Goal: Check status: Check status

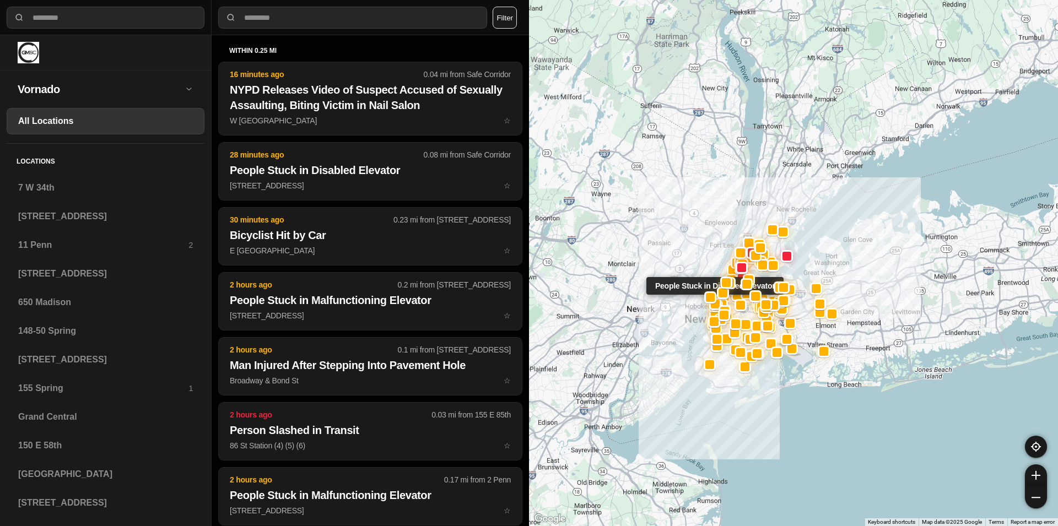
select select "*"
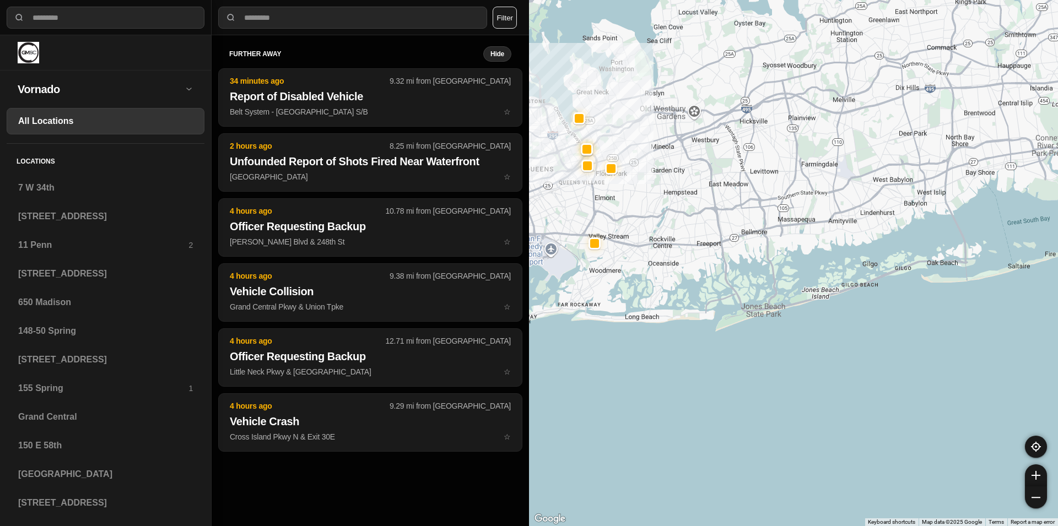
drag, startPoint x: 856, startPoint y: 445, endPoint x: 788, endPoint y: 453, distance: 68.2
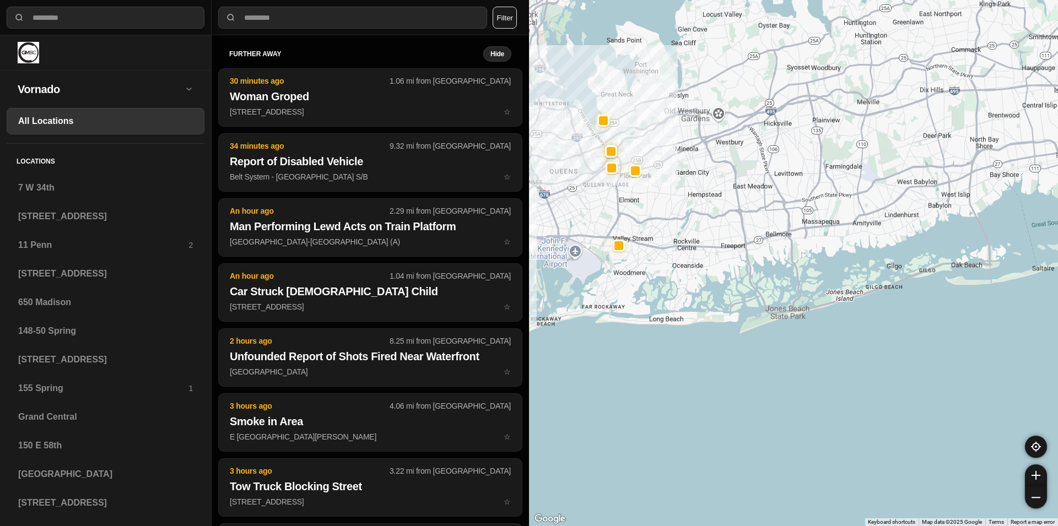
drag, startPoint x: 733, startPoint y: 415, endPoint x: 760, endPoint y: 416, distance: 26.5
click at [760, 416] on div at bounding box center [793, 263] width 529 height 526
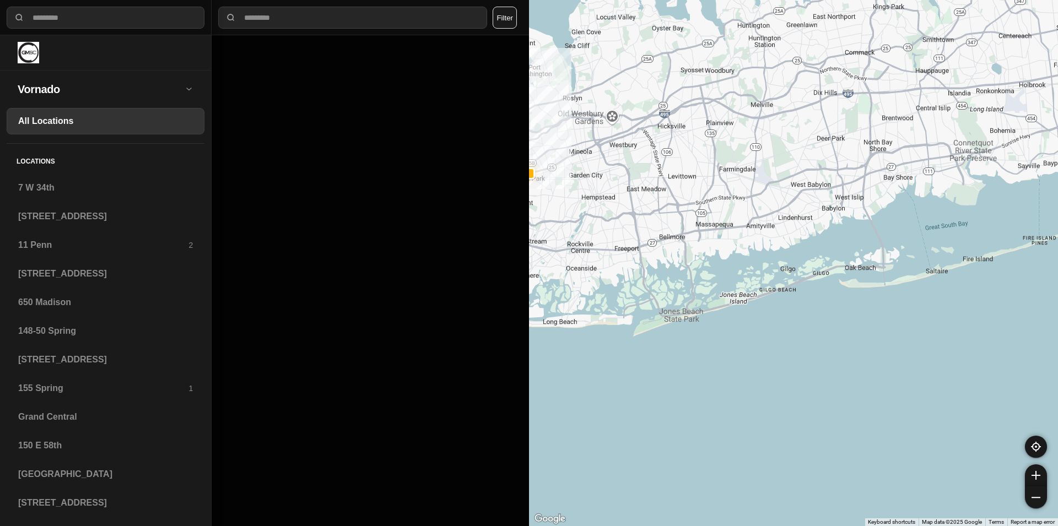
drag, startPoint x: 955, startPoint y: 371, endPoint x: 847, endPoint y: 375, distance: 108.0
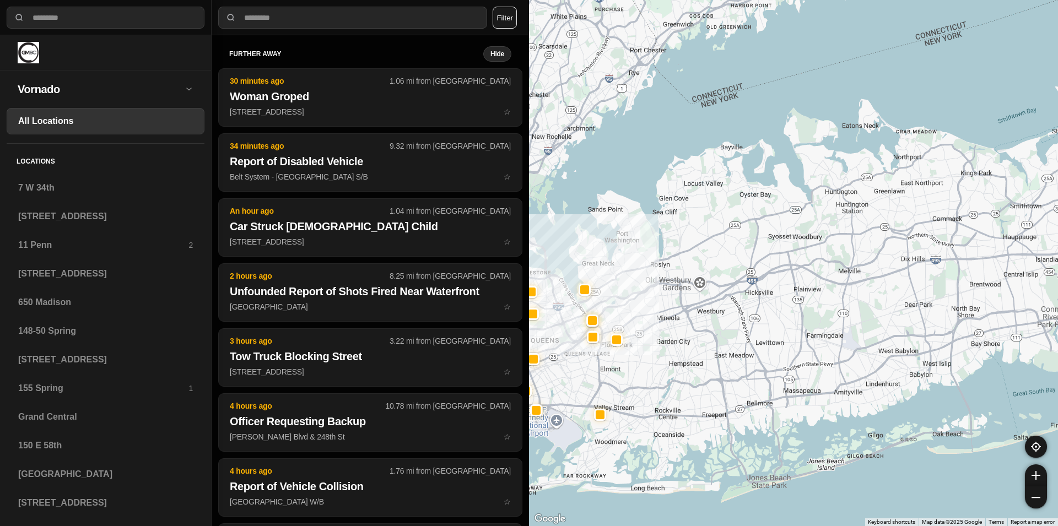
drag, startPoint x: 805, startPoint y: 381, endPoint x: 882, endPoint y: 546, distance: 182.8
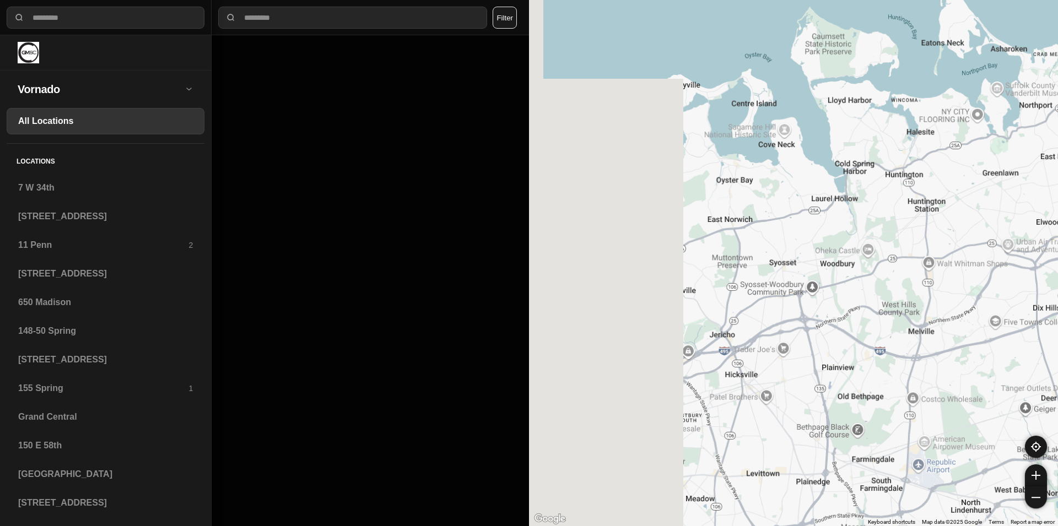
drag, startPoint x: 895, startPoint y: 289, endPoint x: 1039, endPoint y: 360, distance: 160.6
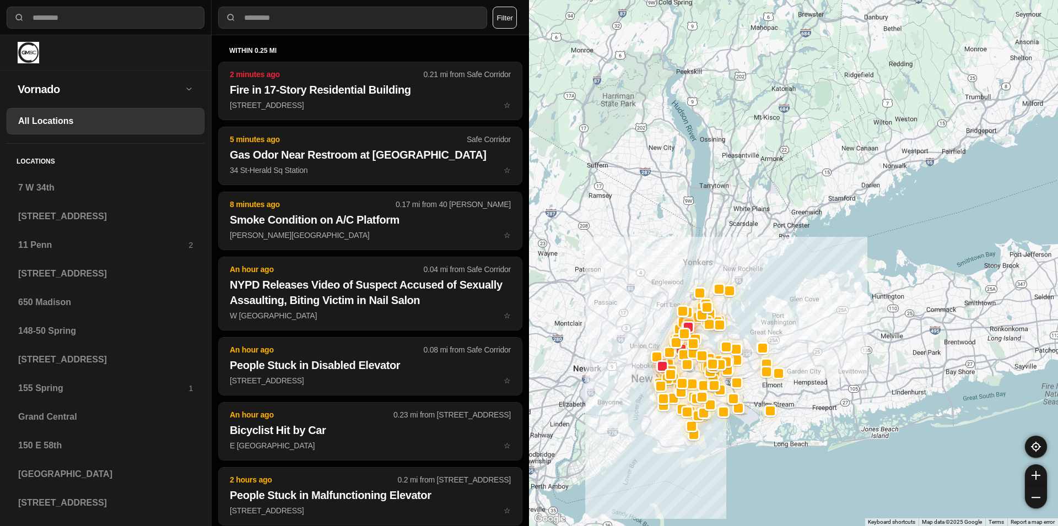
drag, startPoint x: 687, startPoint y: 363, endPoint x: 805, endPoint y: 346, distance: 118.6
click at [805, 346] on div at bounding box center [793, 263] width 529 height 526
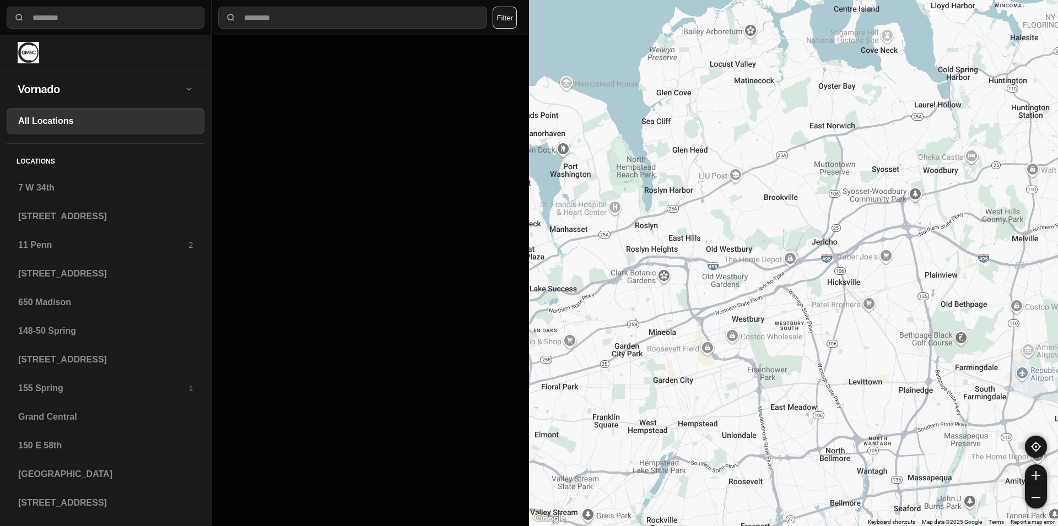
drag, startPoint x: 602, startPoint y: 386, endPoint x: 601, endPoint y: 250, distance: 136.0
click at [601, 250] on div at bounding box center [793, 263] width 529 height 526
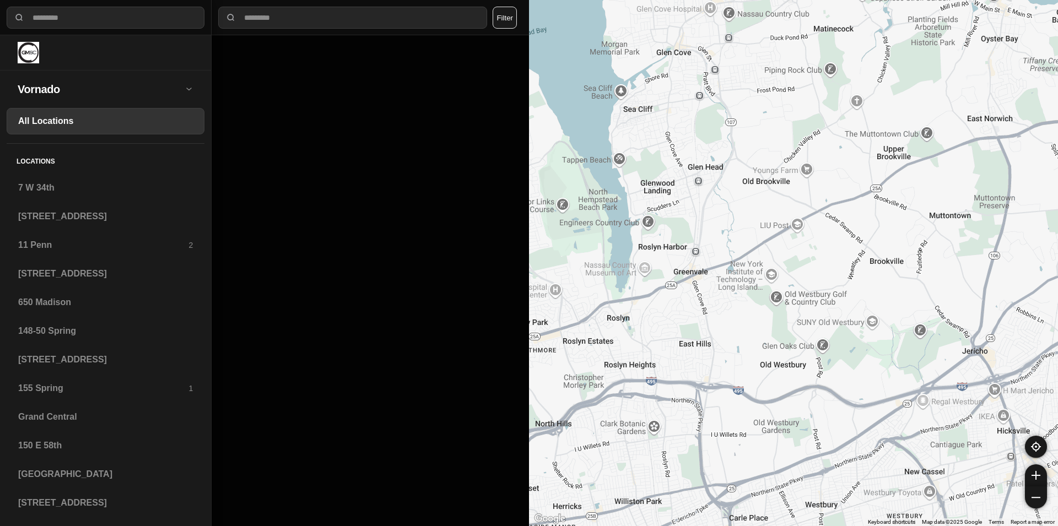
drag, startPoint x: 738, startPoint y: 247, endPoint x: 739, endPoint y: 331, distance: 84.3
click at [739, 331] on div at bounding box center [793, 263] width 529 height 526
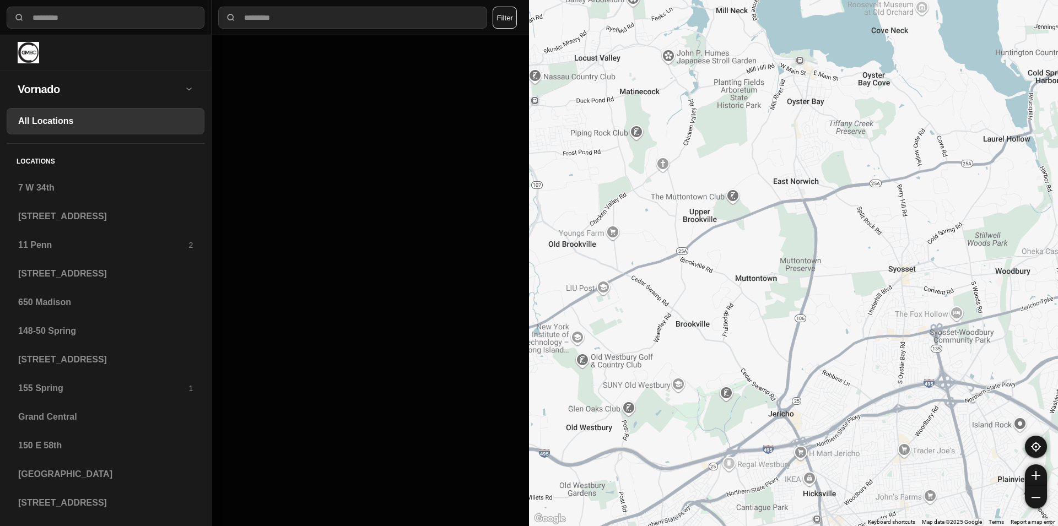
drag, startPoint x: 1001, startPoint y: 304, endPoint x: 806, endPoint y: 367, distance: 204.8
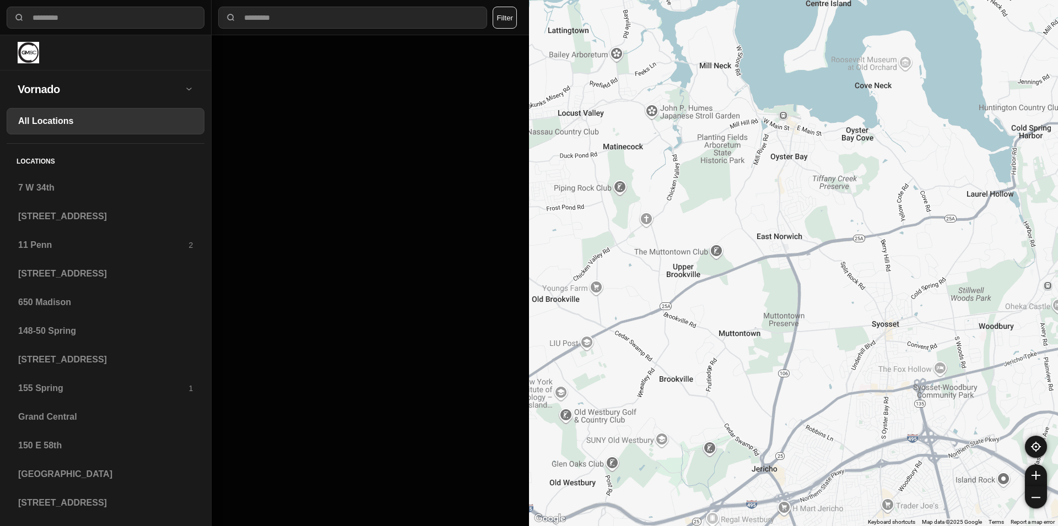
drag, startPoint x: 868, startPoint y: 285, endPoint x: 850, endPoint y: 341, distance: 58.4
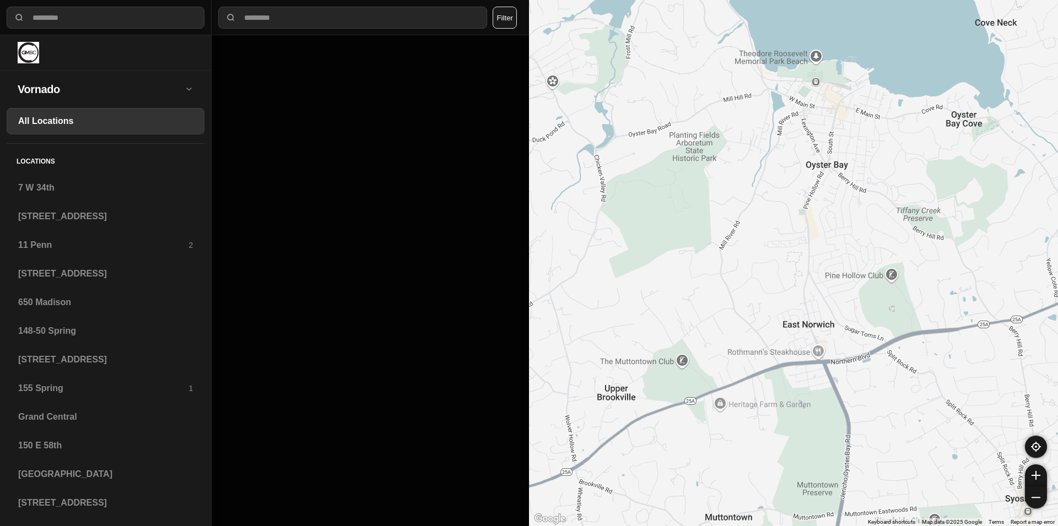
drag, startPoint x: 625, startPoint y: 226, endPoint x: 649, endPoint y: 293, distance: 71.6
click at [649, 293] on div at bounding box center [793, 263] width 529 height 526
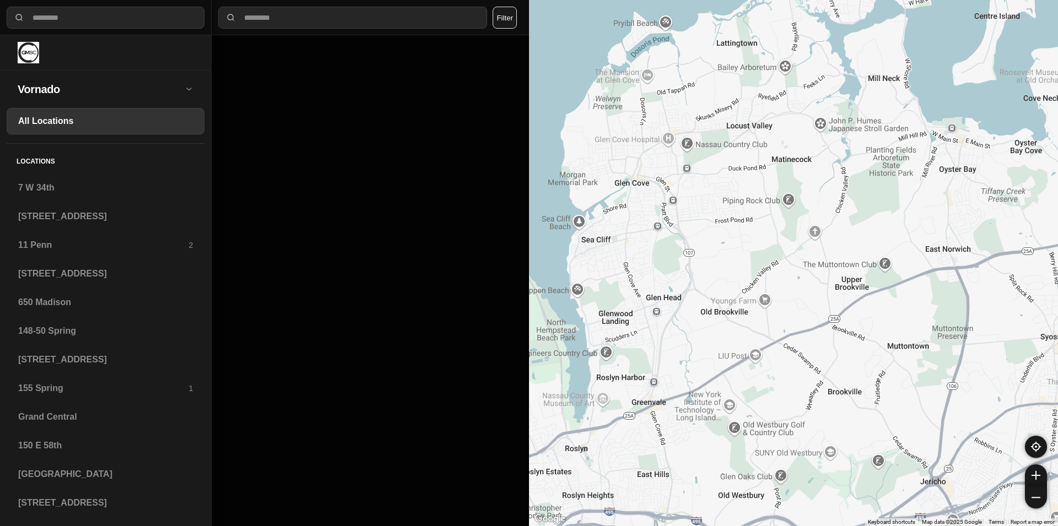
drag, startPoint x: 604, startPoint y: 277, endPoint x: 826, endPoint y: 233, distance: 226.3
click at [826, 233] on div at bounding box center [793, 263] width 529 height 526
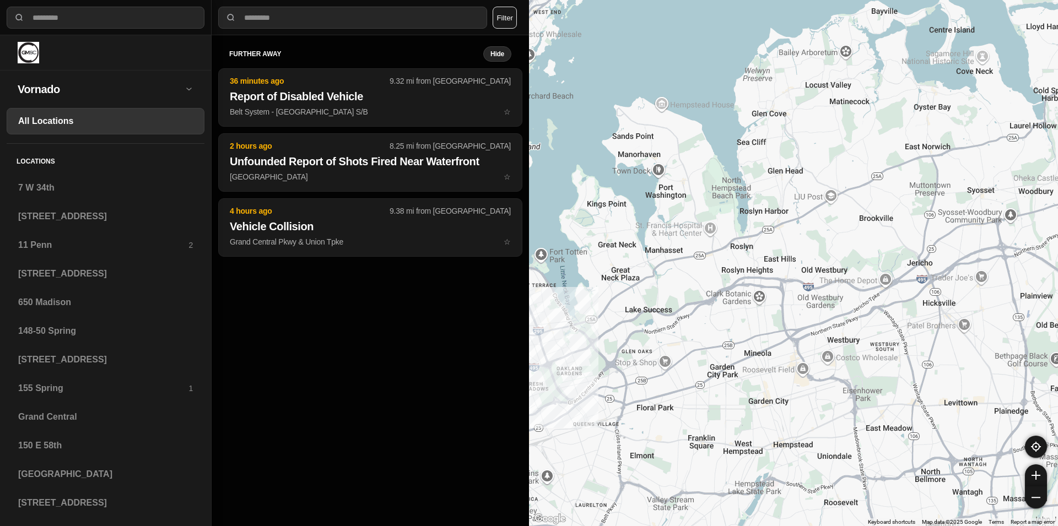
drag, startPoint x: 658, startPoint y: 225, endPoint x: 777, endPoint y: 102, distance: 170.6
click at [777, 102] on div at bounding box center [793, 263] width 529 height 526
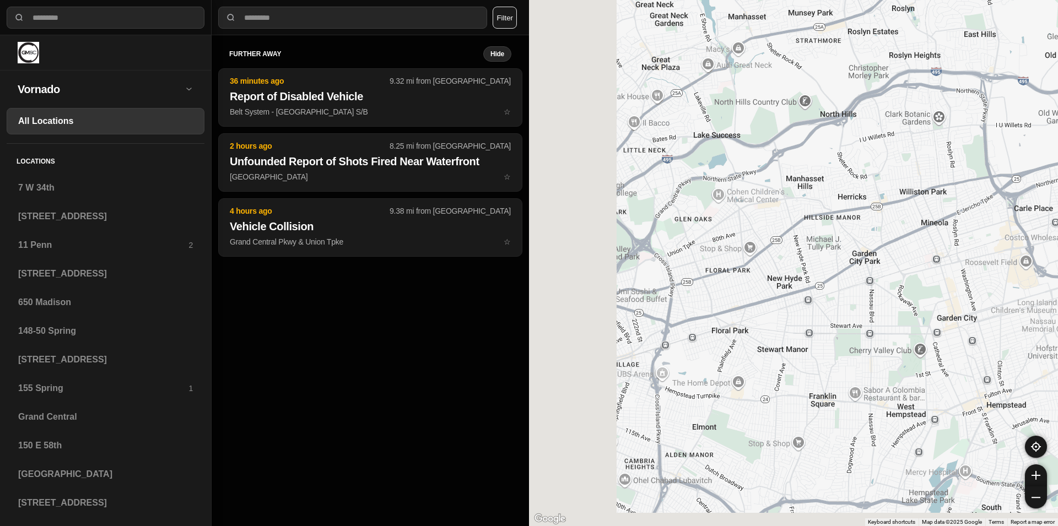
drag, startPoint x: 690, startPoint y: 249, endPoint x: 843, endPoint y: 105, distance: 210.4
click at [843, 105] on div at bounding box center [793, 263] width 529 height 526
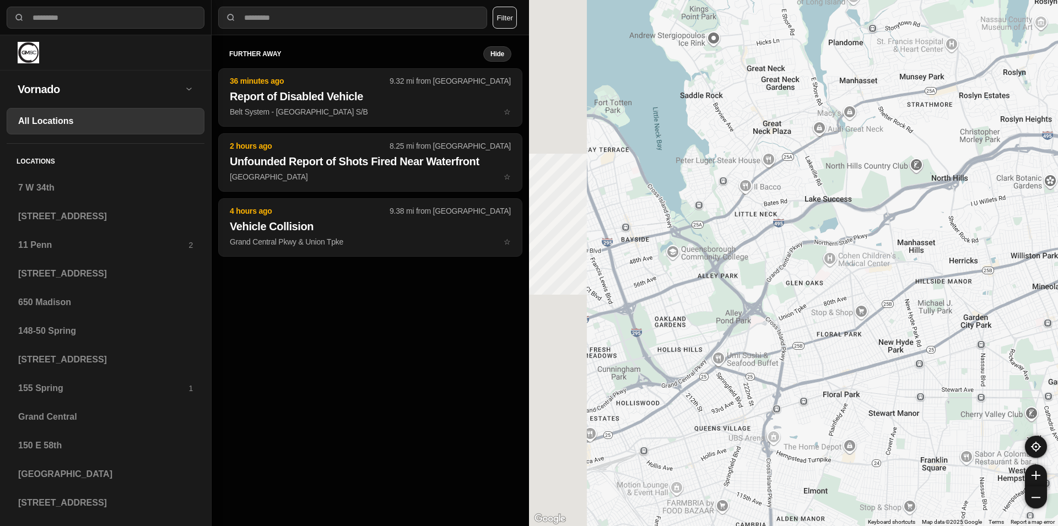
drag, startPoint x: 709, startPoint y: 177, endPoint x: 847, endPoint y: 337, distance: 210.8
click at [847, 337] on div at bounding box center [793, 263] width 529 height 526
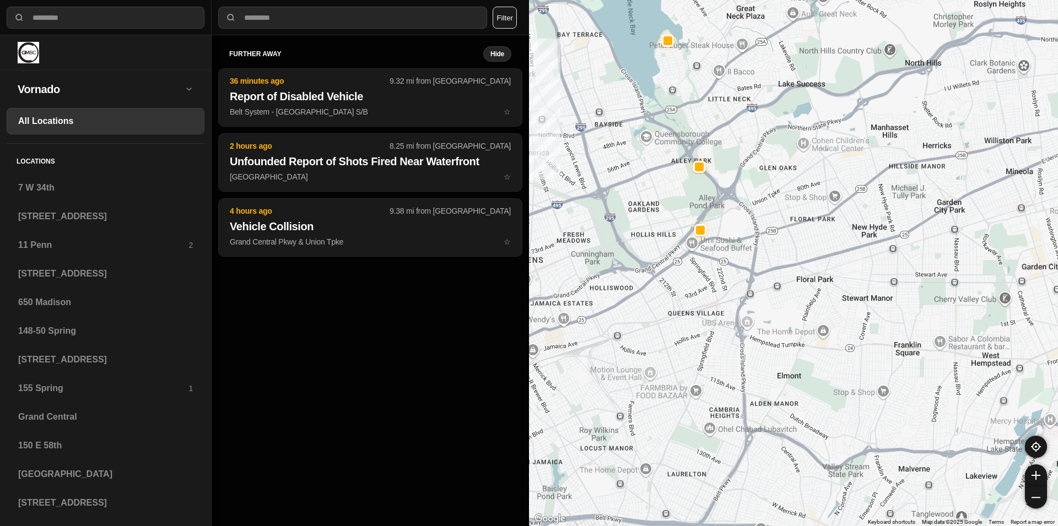
drag, startPoint x: 790, startPoint y: 334, endPoint x: 707, endPoint y: 144, distance: 207.2
click at [707, 144] on div at bounding box center [793, 263] width 529 height 526
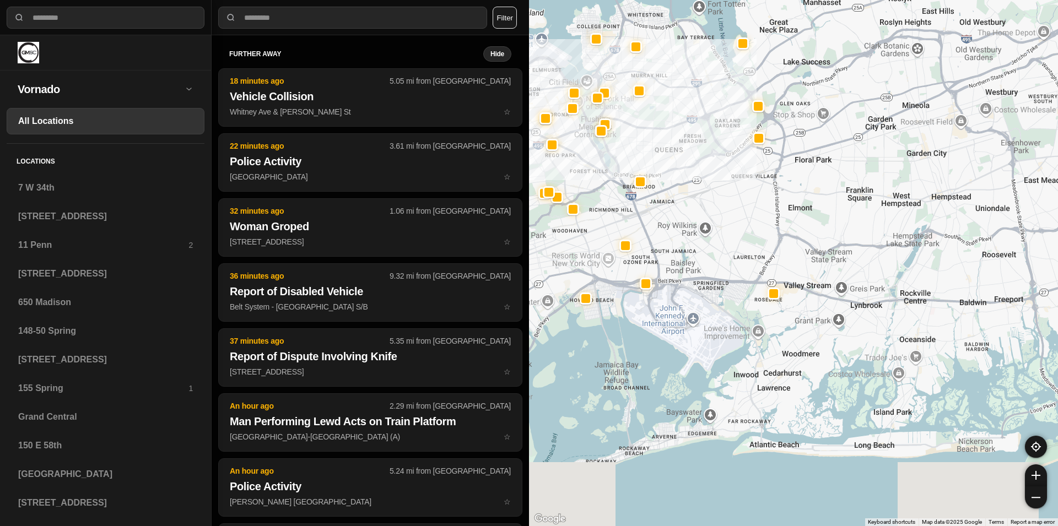
drag, startPoint x: 738, startPoint y: 356, endPoint x: 747, endPoint y: 245, distance: 111.7
click at [747, 245] on div at bounding box center [793, 263] width 529 height 526
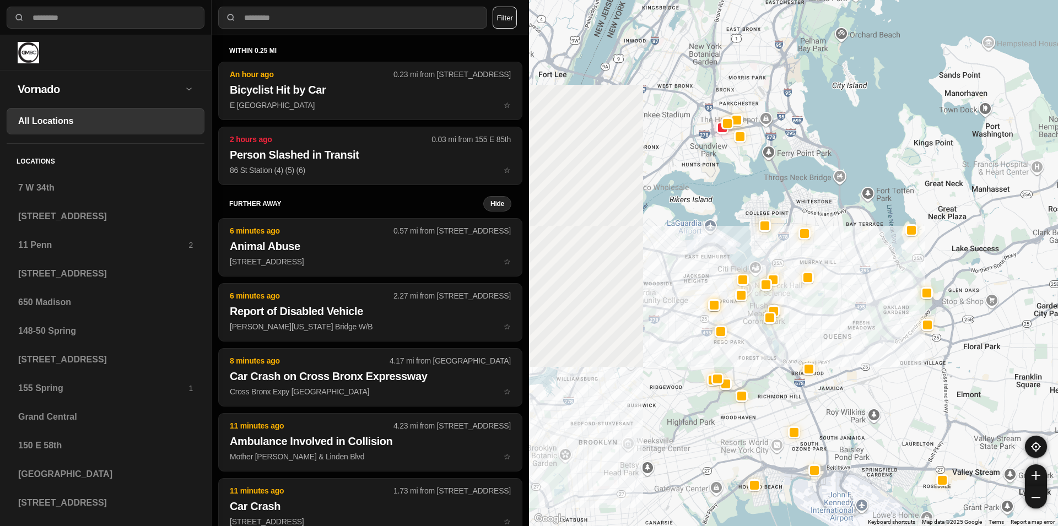
drag, startPoint x: 688, startPoint y: 183, endPoint x: 859, endPoint y: 377, distance: 258.3
click at [859, 377] on div at bounding box center [793, 263] width 529 height 526
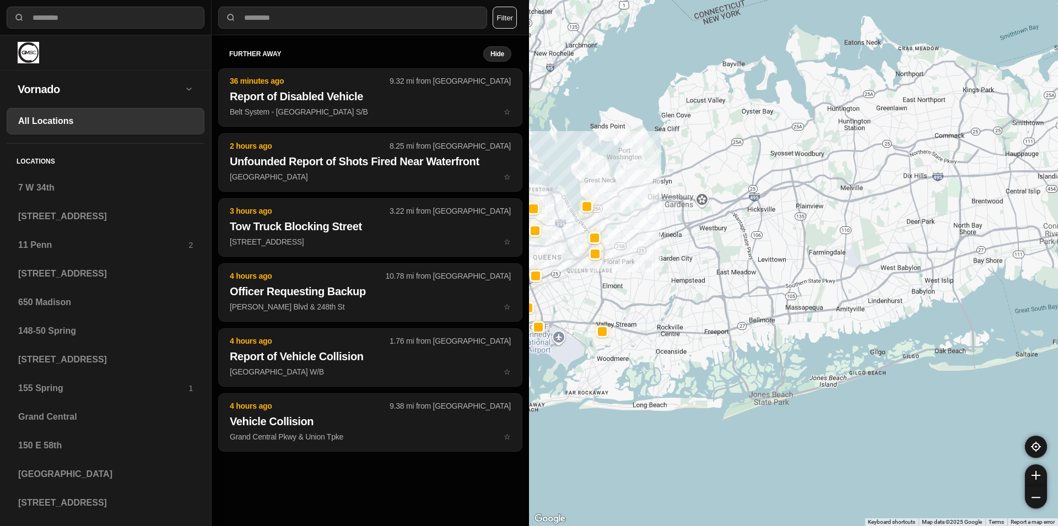
drag, startPoint x: 974, startPoint y: 329, endPoint x: 704, endPoint y: 268, distance: 276.7
click at [704, 268] on div at bounding box center [1057, 500] width 1058 height 595
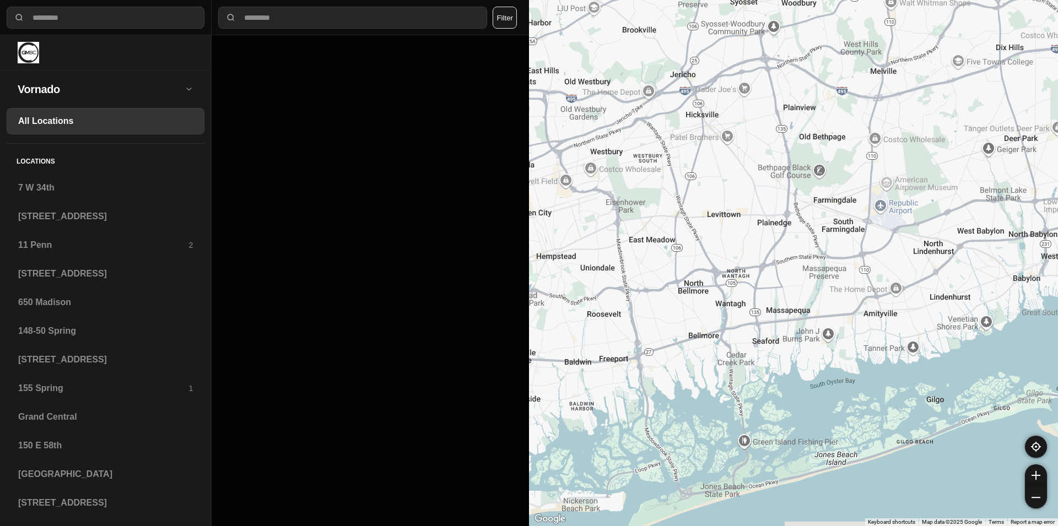
drag, startPoint x: 739, startPoint y: 369, endPoint x: 827, endPoint y: 312, distance: 104.6
click at [827, 312] on div at bounding box center [793, 263] width 529 height 526
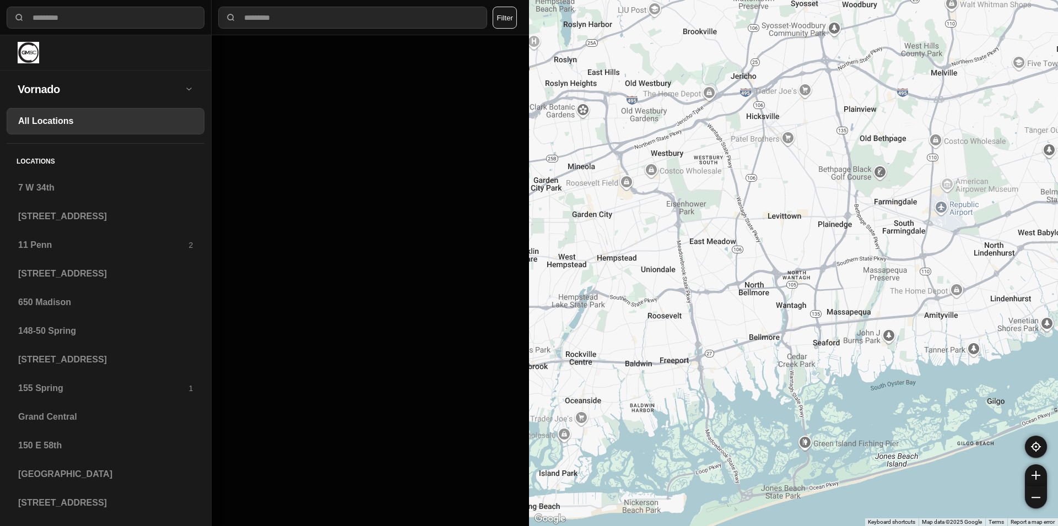
drag, startPoint x: 858, startPoint y: 157, endPoint x: 963, endPoint y: 169, distance: 105.8
click at [963, 169] on div at bounding box center [793, 263] width 529 height 526
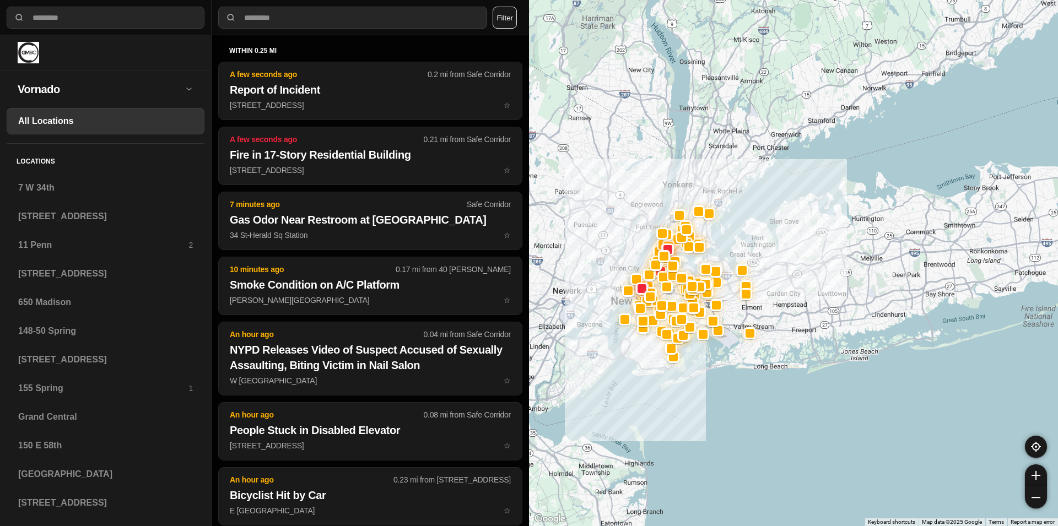
drag, startPoint x: 753, startPoint y: 375, endPoint x: 846, endPoint y: 414, distance: 100.5
click at [846, 414] on div at bounding box center [793, 263] width 529 height 526
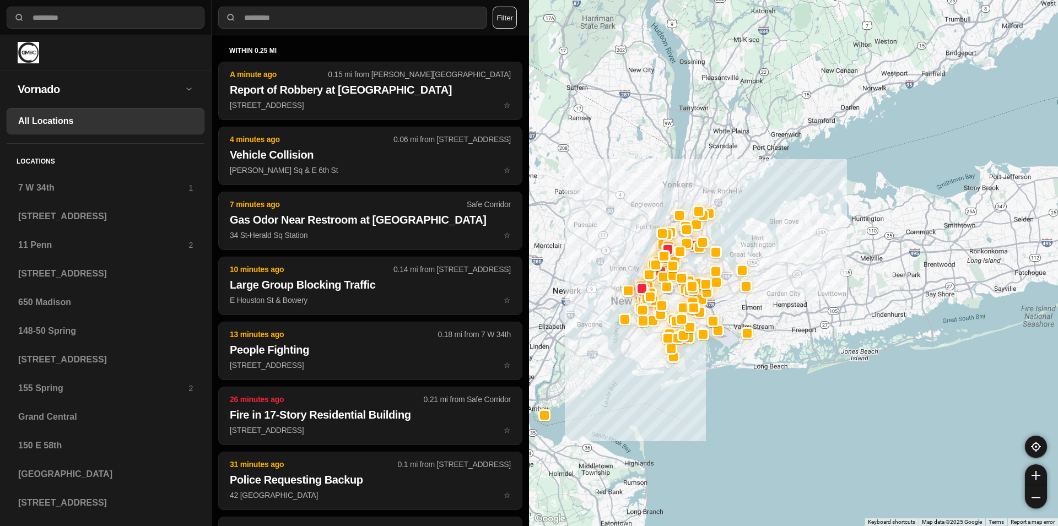
select select "*"
